Goal: Task Accomplishment & Management: Use online tool/utility

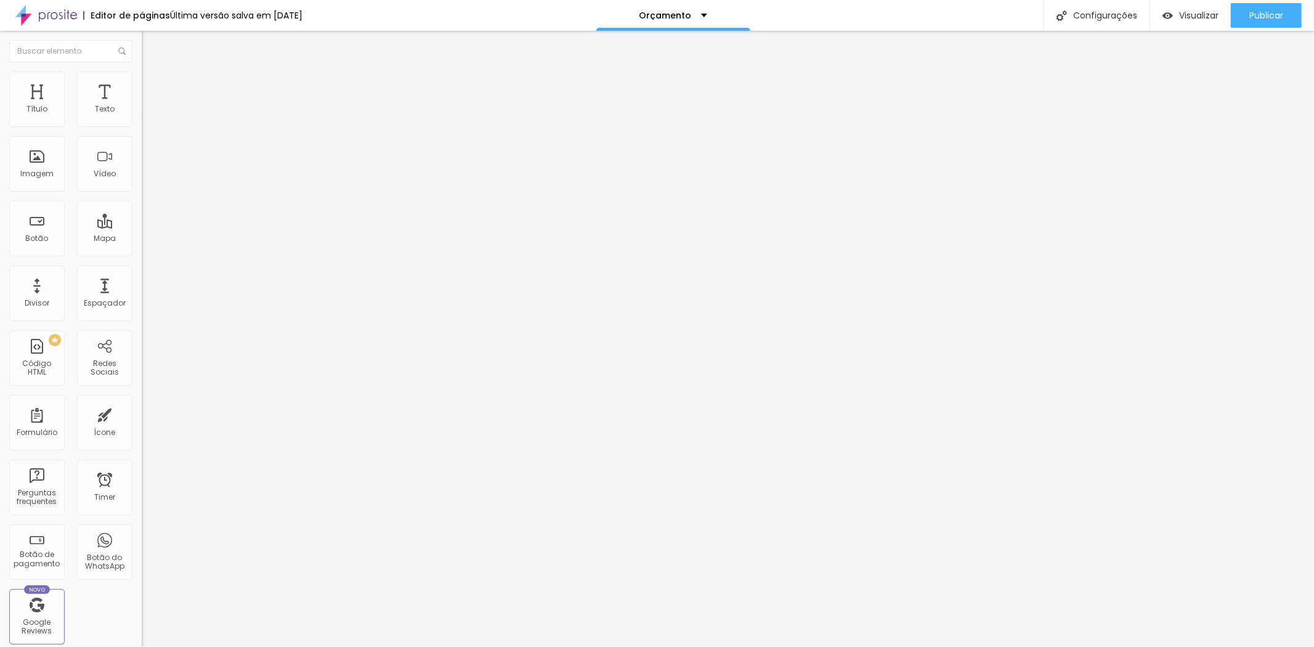
click at [153, 87] on span "Avançado" at bounding box center [173, 92] width 41 height 10
click at [142, 89] on ul "Conteúdo Estilo Avançado" at bounding box center [213, 77] width 142 height 37
click at [153, 85] on span "Estilo" at bounding box center [162, 80] width 19 height 10
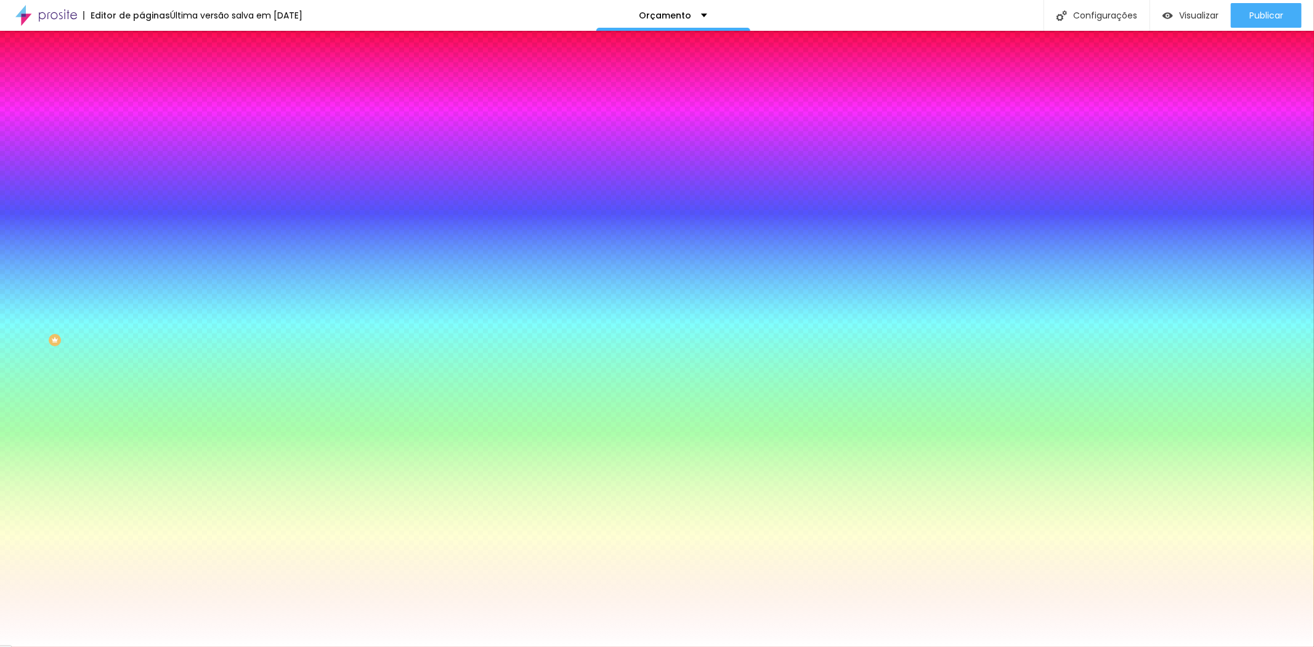
click at [142, 70] on img at bounding box center [147, 64] width 11 height 11
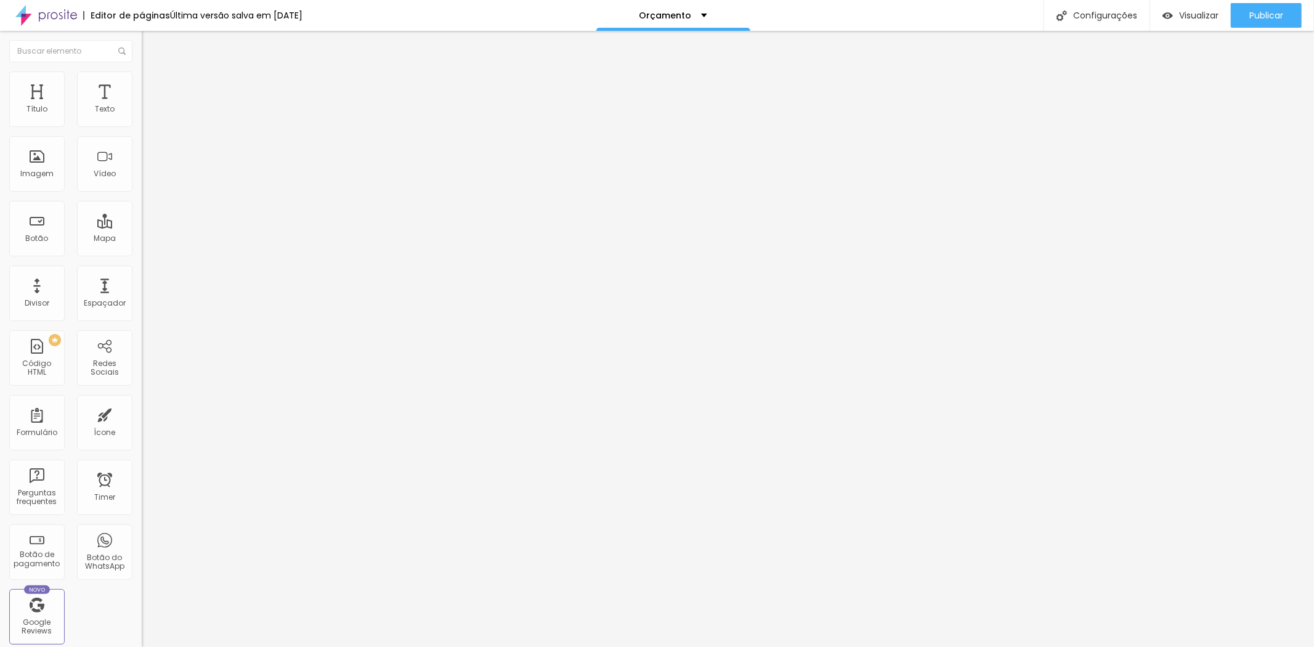
click at [153, 87] on span "Avançado" at bounding box center [173, 92] width 41 height 10
click at [153, 85] on span "Estilo" at bounding box center [162, 80] width 19 height 10
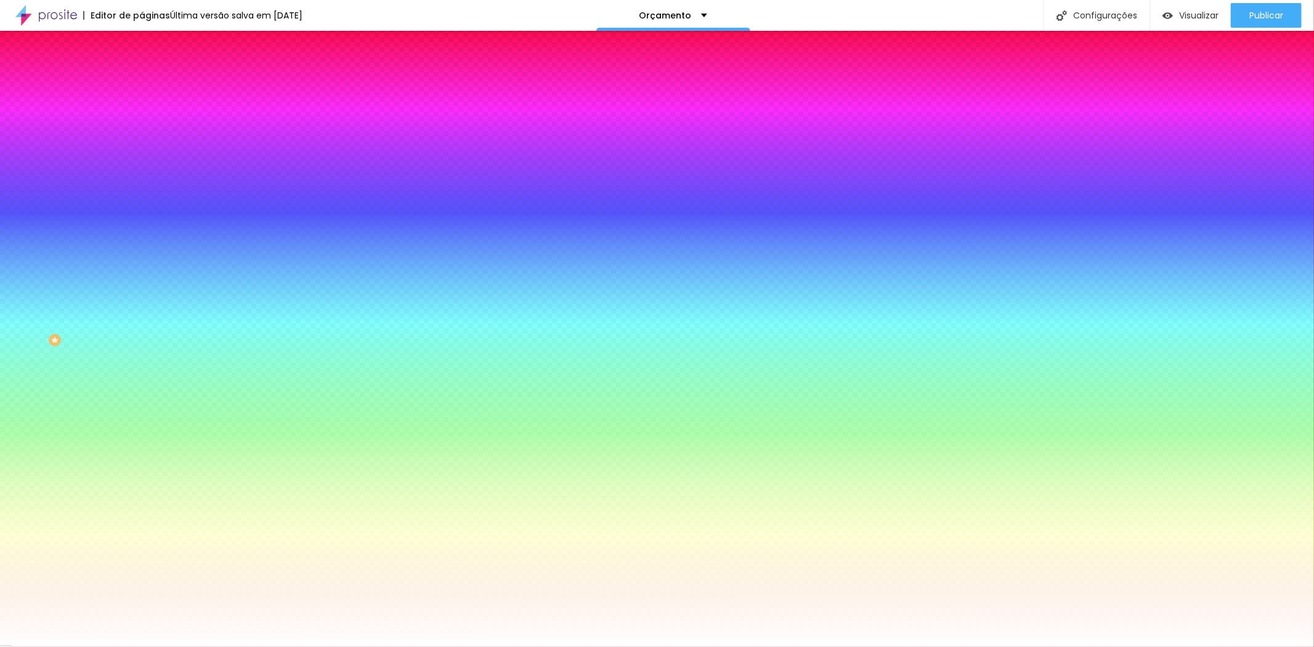
click at [148, 402] on icon "button" at bounding box center [150, 399] width 5 height 5
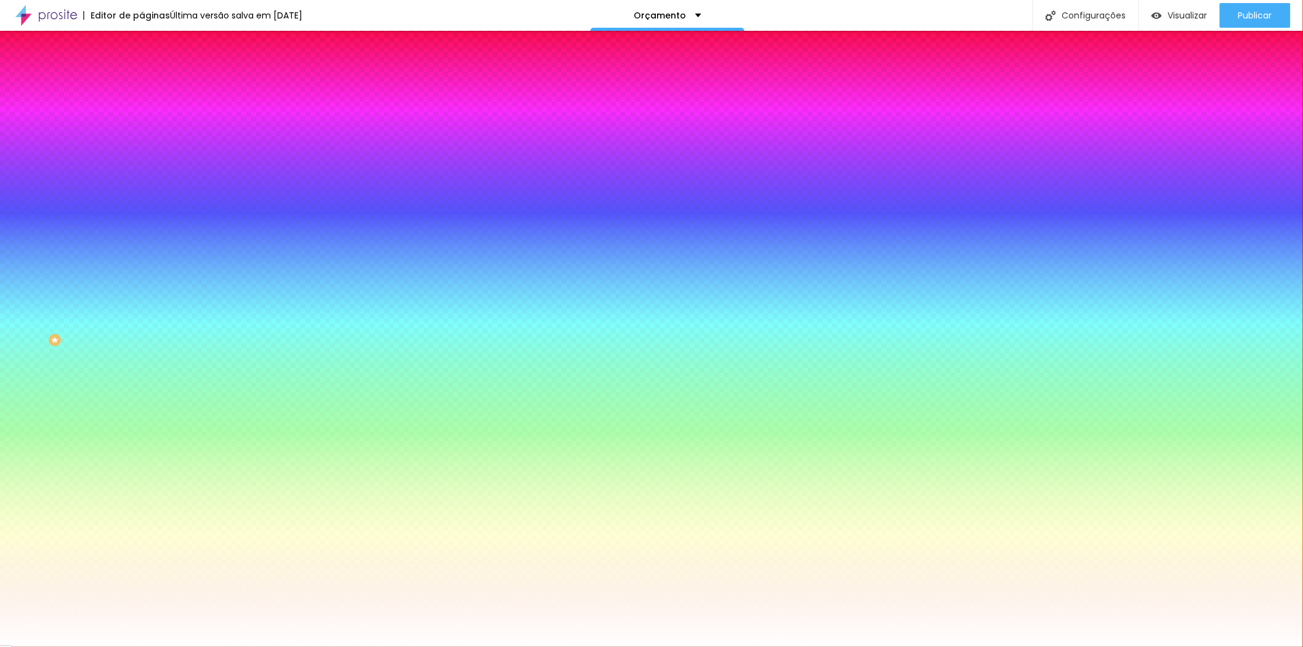
click at [19, 646] on div at bounding box center [651, 647] width 1303 height 0
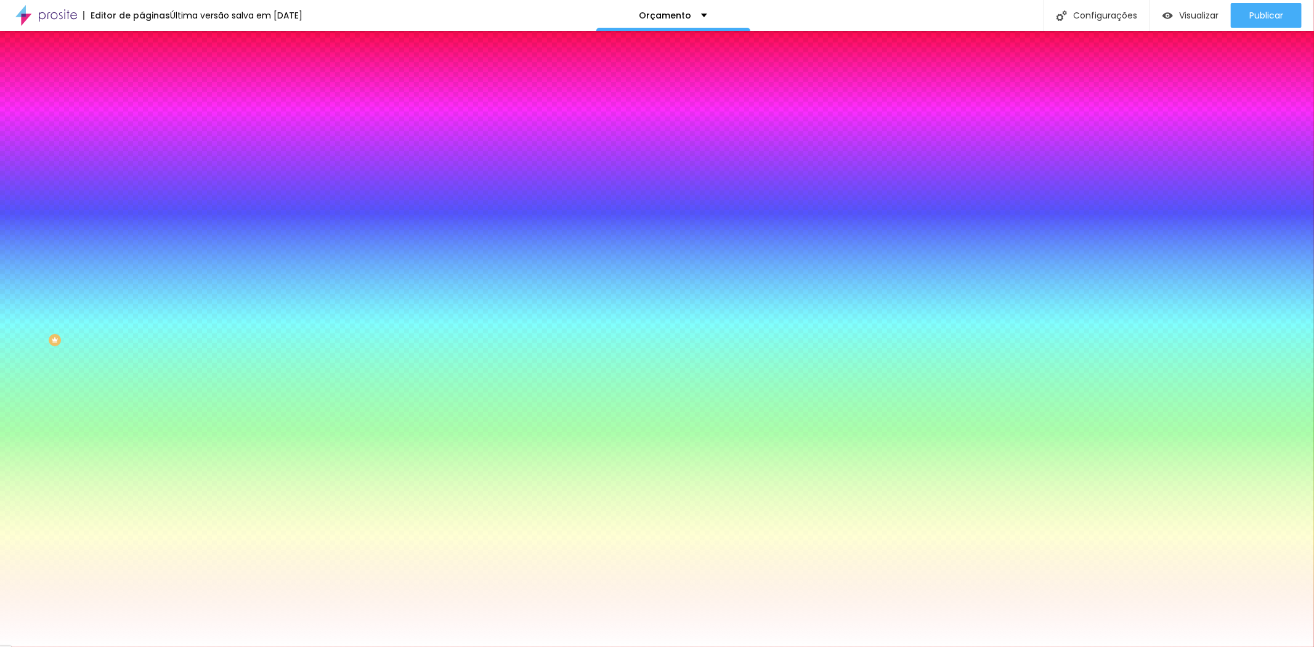
click at [142, 71] on li "Conteúdo" at bounding box center [213, 65] width 142 height 12
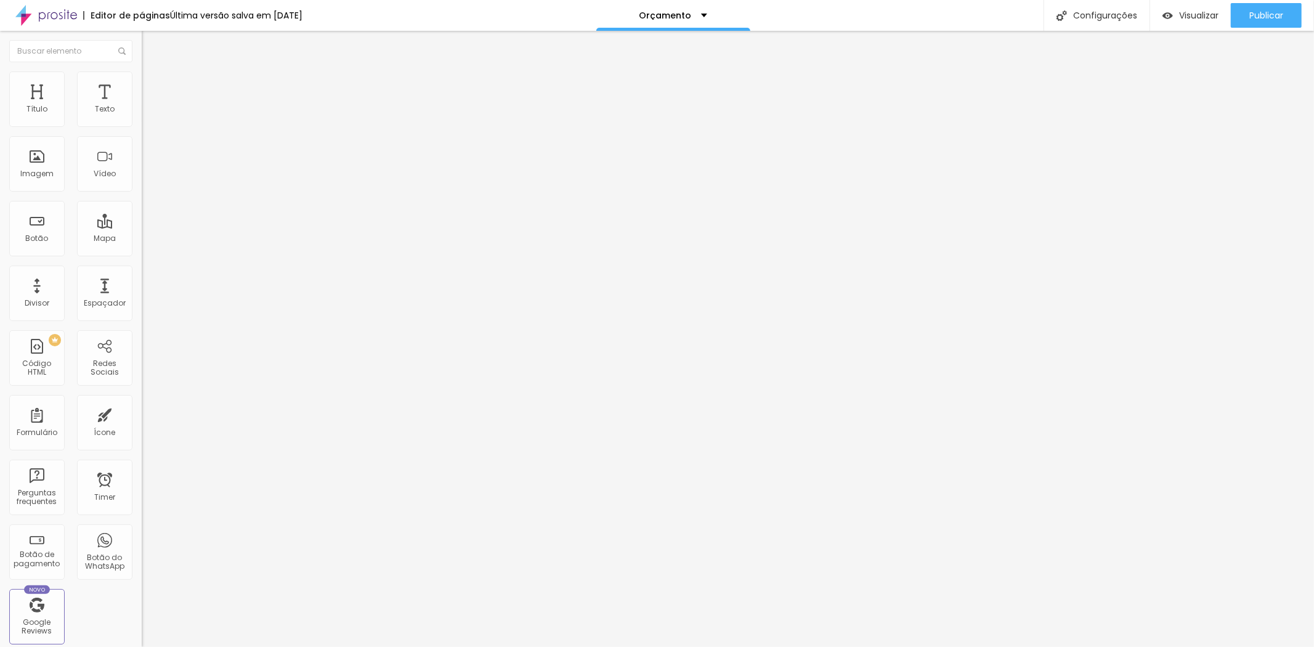
click at [142, 124] on div "Proposta Especial de Noivas" at bounding box center [213, 113] width 142 height 21
click at [142, 214] on div "Editar Formulário Conteúdo Estilo Avançado Formulário Proposta Especial de Noiv…" at bounding box center [213, 339] width 142 height 616
click at [142, 75] on img at bounding box center [147, 76] width 11 height 11
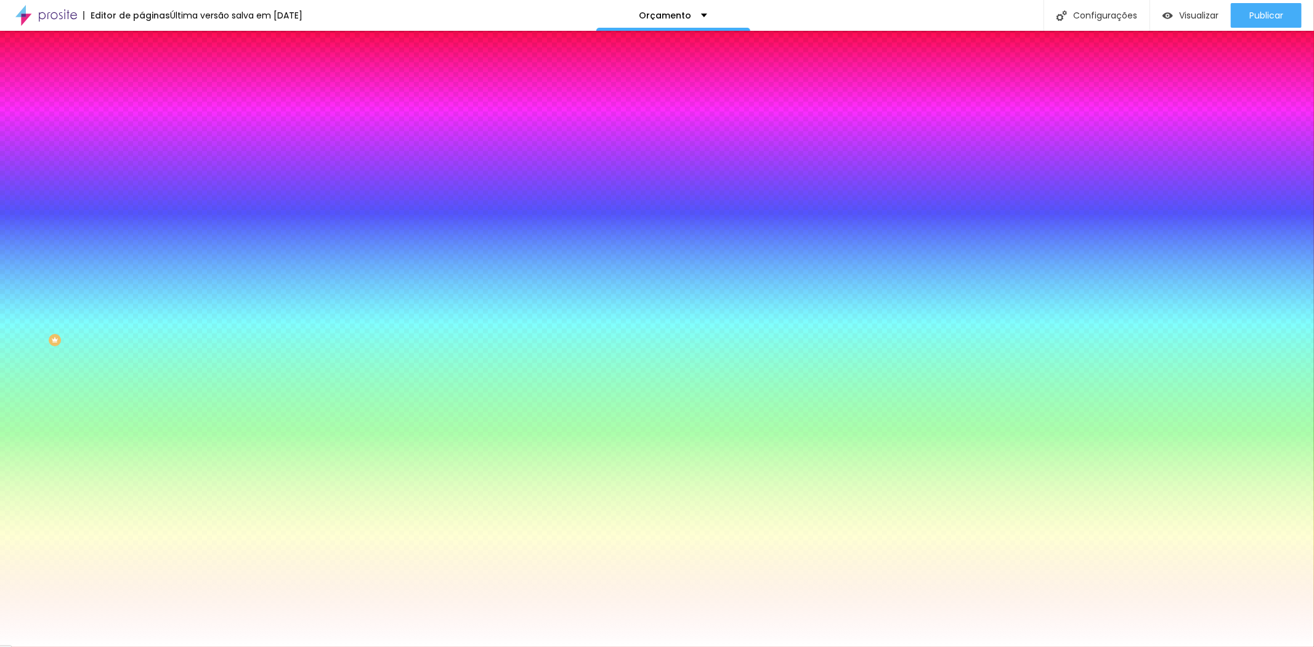
click at [153, 87] on span "Avançado" at bounding box center [173, 92] width 41 height 10
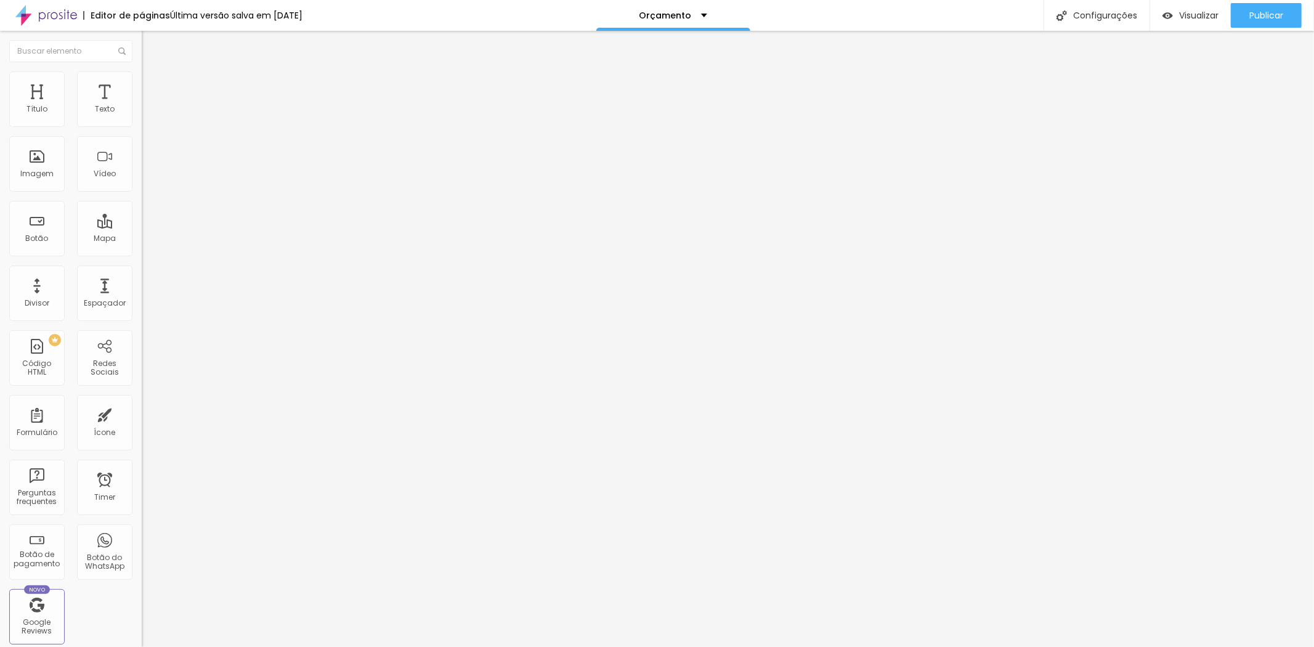
click at [142, 78] on img at bounding box center [147, 76] width 11 height 11
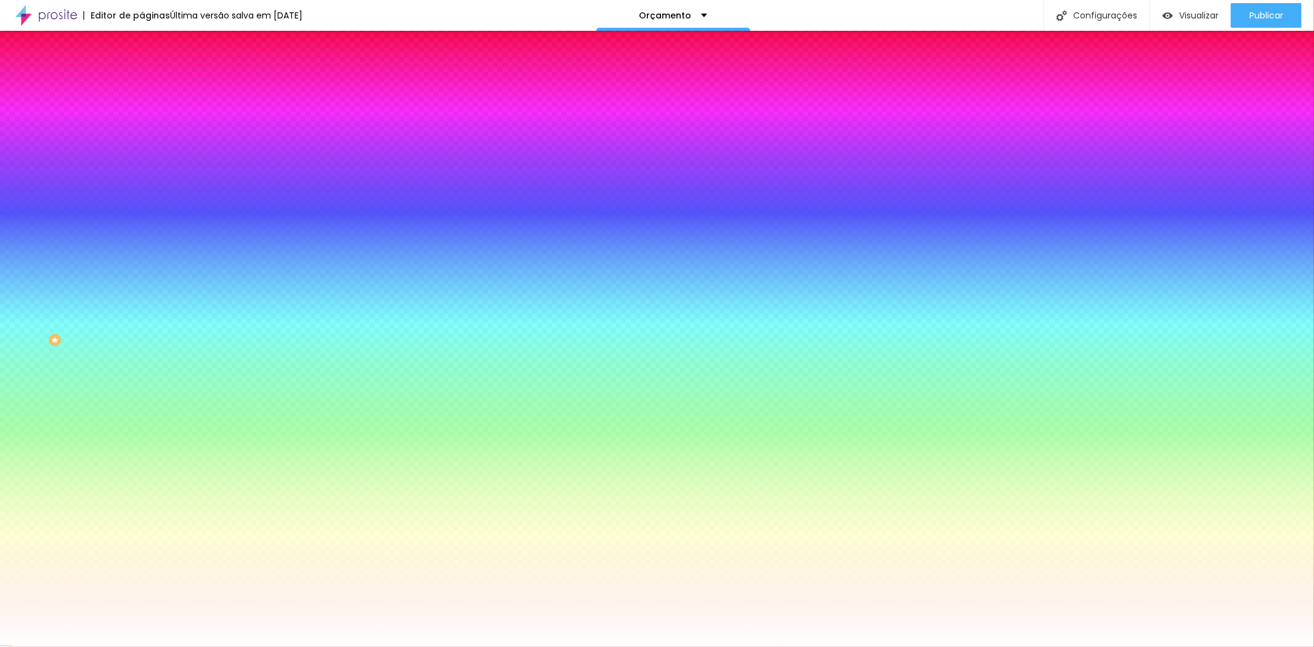
click at [142, 71] on li "Conteúdo" at bounding box center [213, 65] width 142 height 12
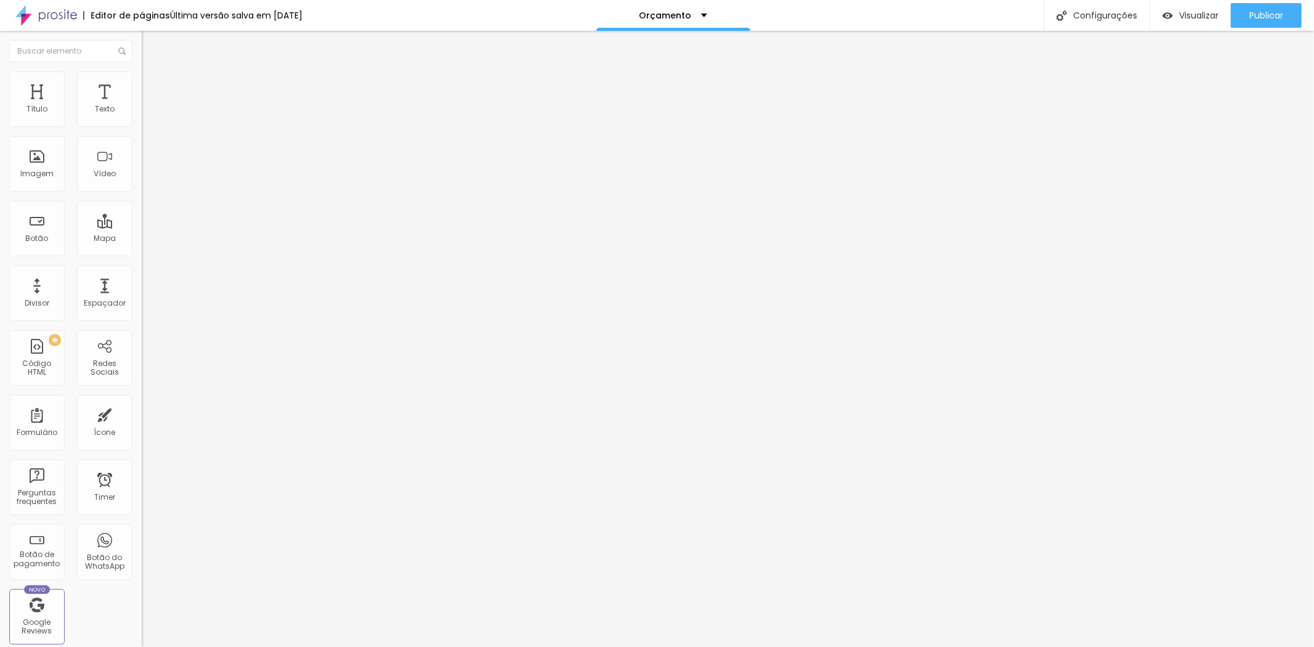
click at [150, 120] on div "Proposta Especial de Noivas" at bounding box center [213, 114] width 126 height 11
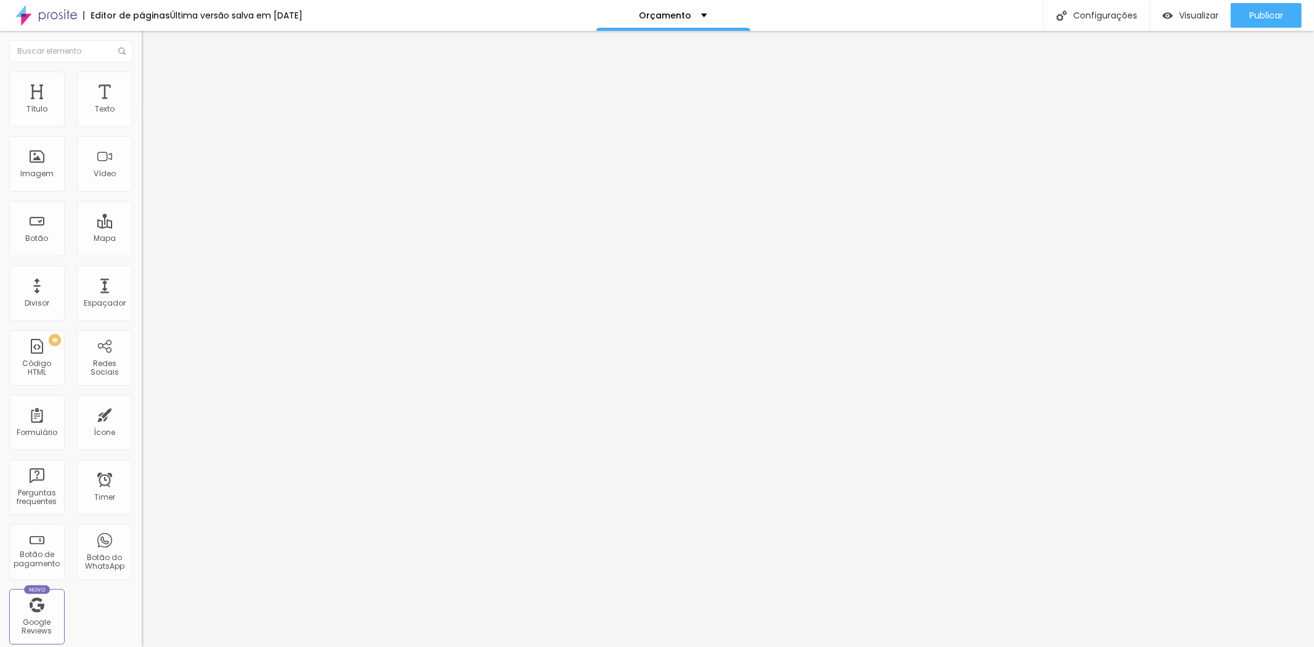
click at [142, 124] on img at bounding box center [145, 127] width 7 height 7
drag, startPoint x: 579, startPoint y: 163, endPoint x: 442, endPoint y: 167, distance: 136.8
